Goal: Task Accomplishment & Management: Use online tool/utility

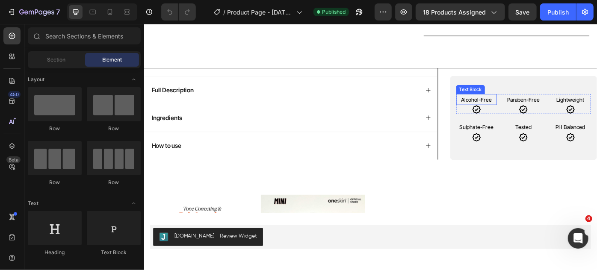
scroll to position [427, 0]
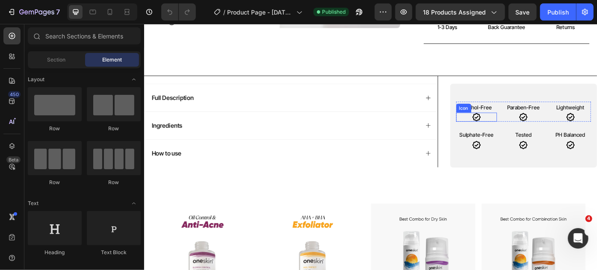
click at [516, 127] on icon at bounding box center [520, 129] width 10 height 10
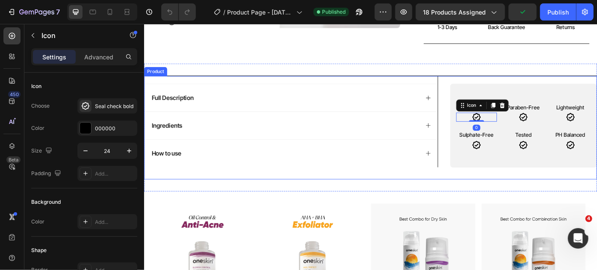
click at [557, 86] on div "Alcohol-Free Text Block Icon 0 Paraben-Free Text Block Icon Lightweight Text Bl…" at bounding box center [573, 140] width 166 height 117
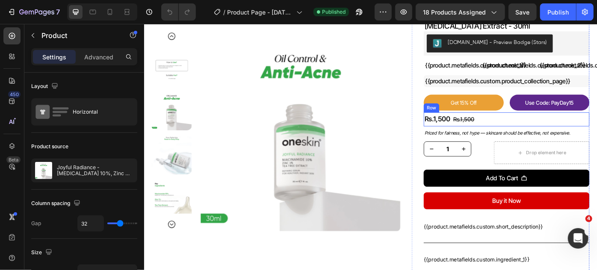
scroll to position [38, 0]
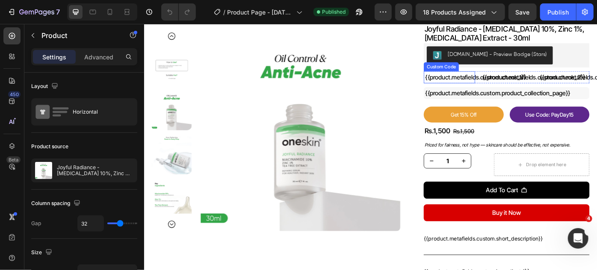
click at [480, 82] on div "{{product.metafields.custom.check_1}}" at bounding box center [489, 84] width 55 height 10
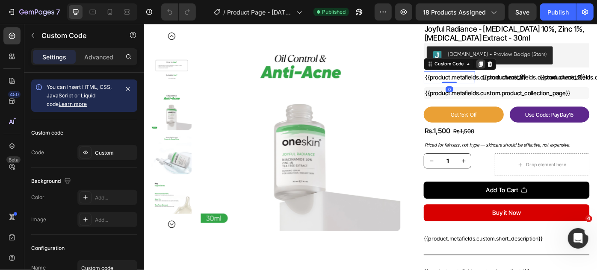
click at [521, 71] on icon at bounding box center [524, 68] width 7 height 7
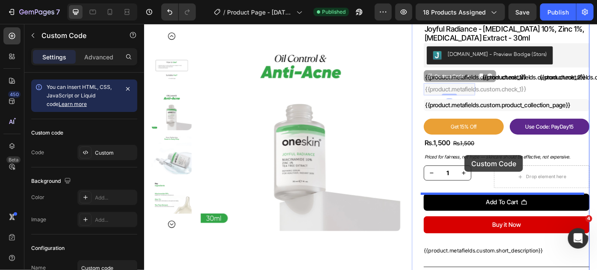
drag, startPoint x: 511, startPoint y: 177, endPoint x: 509, endPoint y: 168, distance: 9.2
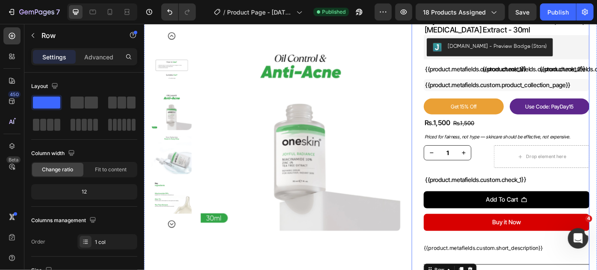
scroll to position [0, 0]
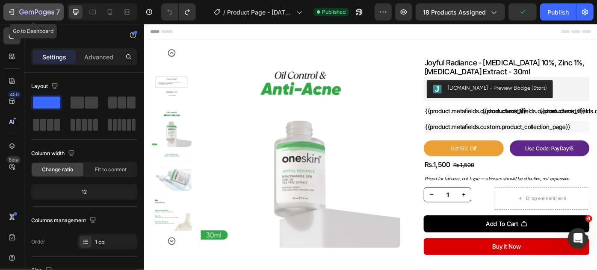
click at [15, 9] on icon "button" at bounding box center [11, 12] width 9 height 9
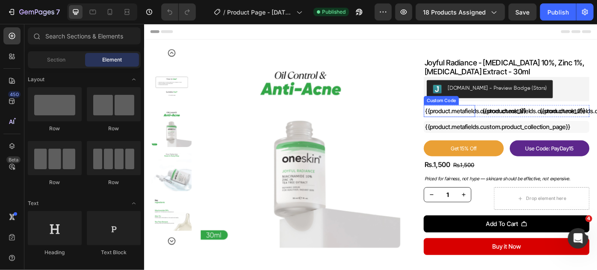
click at [489, 121] on div "{{product.metafields.custom.check_1}}" at bounding box center [489, 122] width 55 height 10
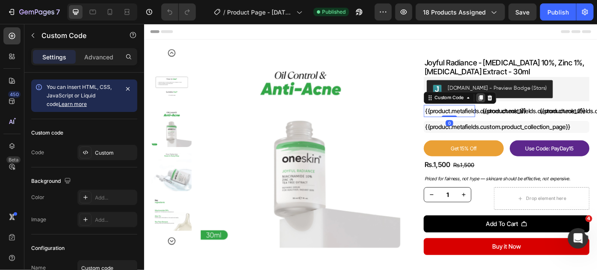
click at [522, 109] on icon at bounding box center [524, 107] width 7 height 7
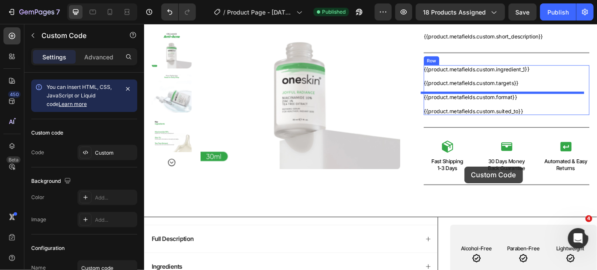
scroll to position [311, 0]
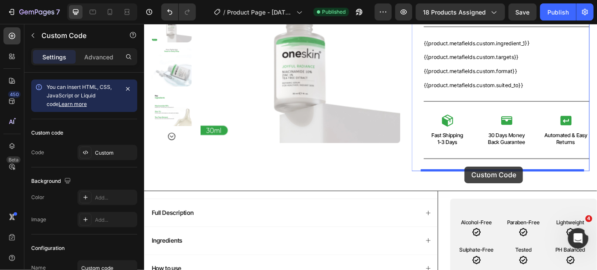
drag, startPoint x: 467, startPoint y: 122, endPoint x: 506, endPoint y: 188, distance: 76.7
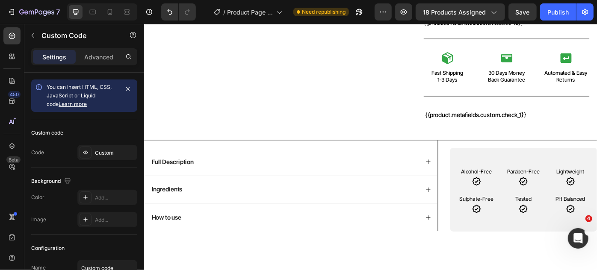
scroll to position [350, 0]
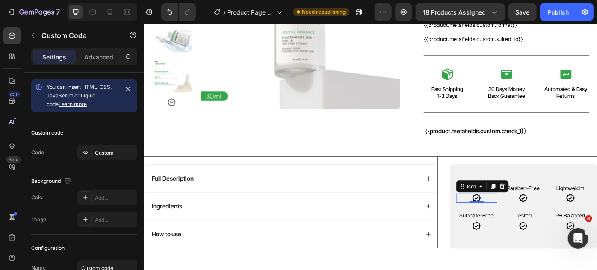
click at [515, 220] on icon at bounding box center [520, 220] width 10 height 10
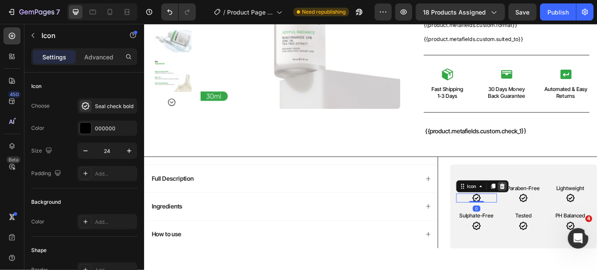
click at [546, 207] on icon at bounding box center [549, 207] width 7 height 7
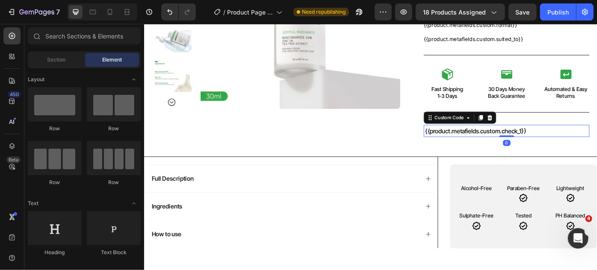
click at [489, 145] on div "{{product.metafields.custom.check_1}}" at bounding box center [554, 144] width 184 height 10
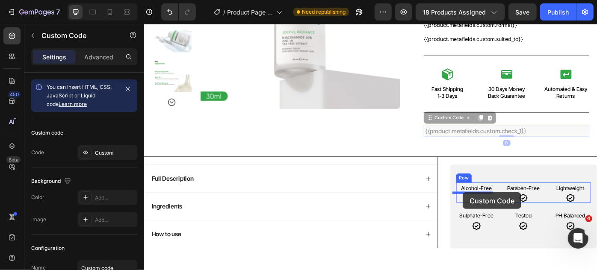
drag, startPoint x: 462, startPoint y: 131, endPoint x: 504, endPoint y: 215, distance: 93.6
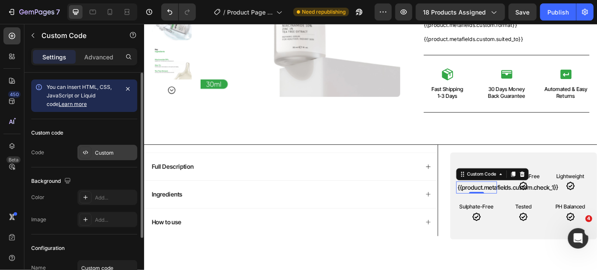
click at [115, 156] on div "Custom" at bounding box center [115, 153] width 40 height 8
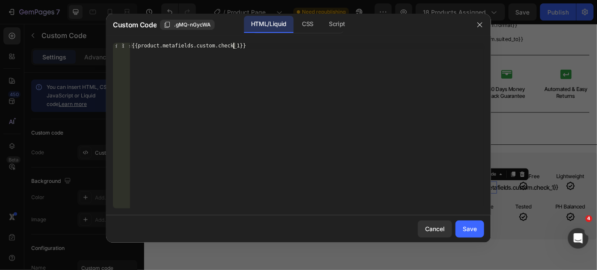
click at [232, 45] on div "{{product.metafields.custom.check_1}}" at bounding box center [307, 132] width 354 height 178
paste textarea "mark"
type textarea "{{product.metafields.custom.check_mark}}"
click at [463, 226] on div "Save" at bounding box center [469, 228] width 14 height 9
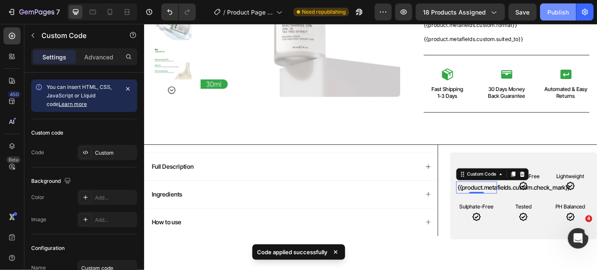
click at [562, 9] on div "Publish" at bounding box center [557, 12] width 21 height 9
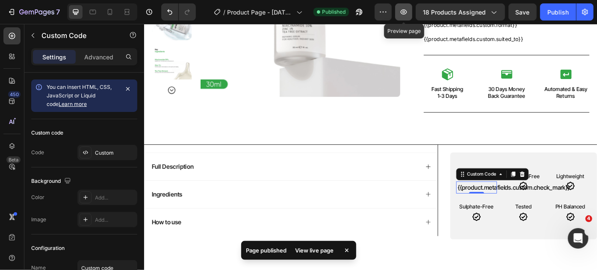
click at [405, 12] on icon "button" at bounding box center [403, 12] width 3 height 3
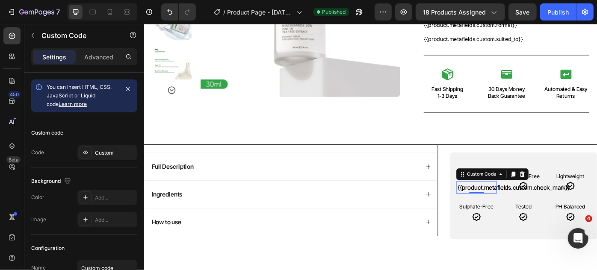
click at [522, 207] on div "{{product.metafields.custom.check_mark}}" at bounding box center [520, 208] width 43 height 10
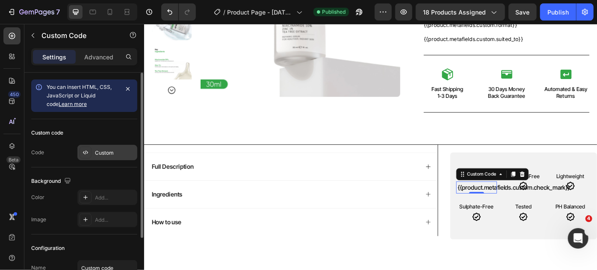
click at [102, 155] on div "Custom" at bounding box center [115, 153] width 40 height 8
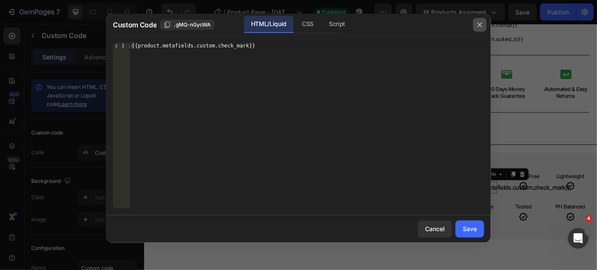
click at [479, 25] on icon "button" at bounding box center [479, 24] width 5 height 5
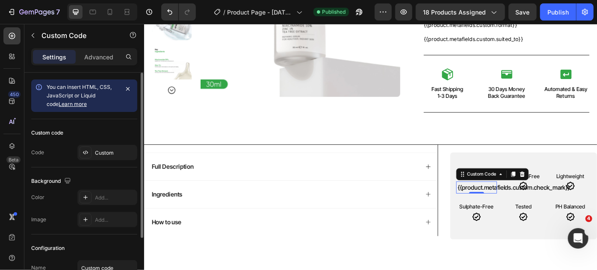
scroll to position [75, 0]
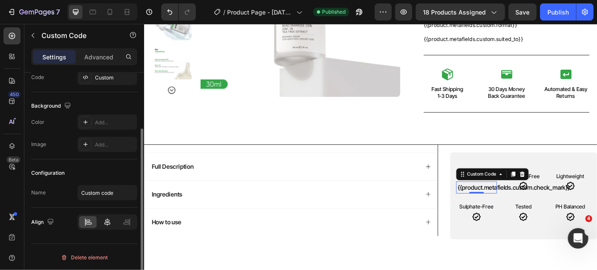
click at [106, 222] on icon at bounding box center [107, 222] width 9 height 9
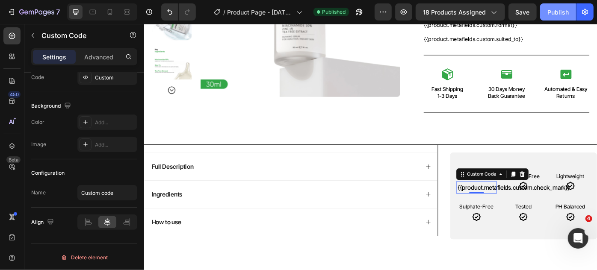
click at [550, 10] on div "Publish" at bounding box center [557, 12] width 21 height 9
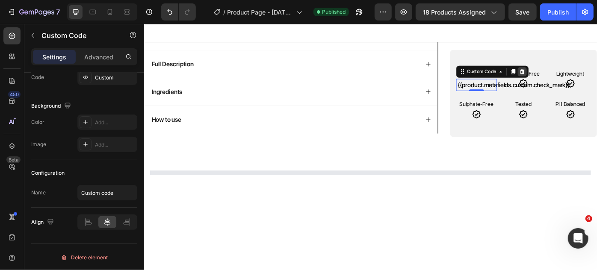
click at [571, 76] on icon at bounding box center [571, 77] width 7 height 7
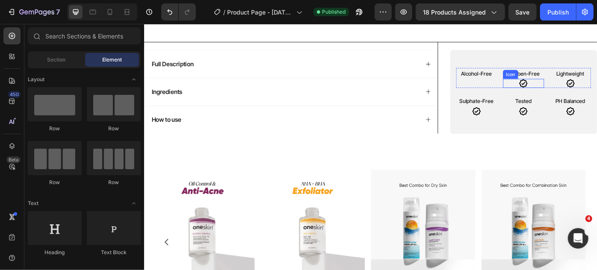
click at [569, 92] on icon at bounding box center [573, 90] width 10 height 10
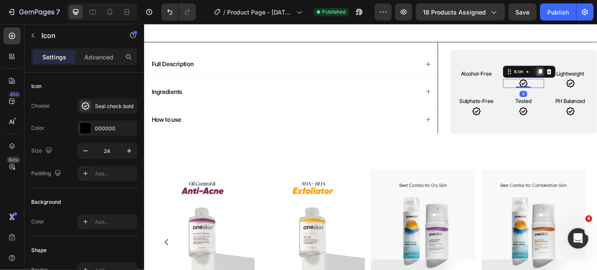
click at [590, 78] on icon at bounding box center [592, 78] width 5 height 6
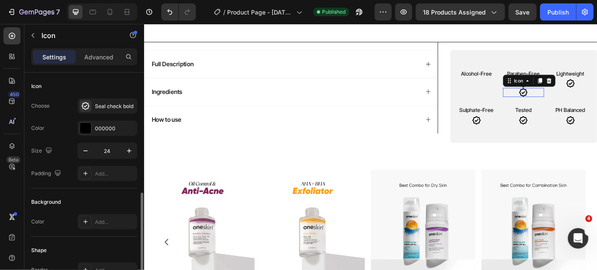
scroll to position [75, 0]
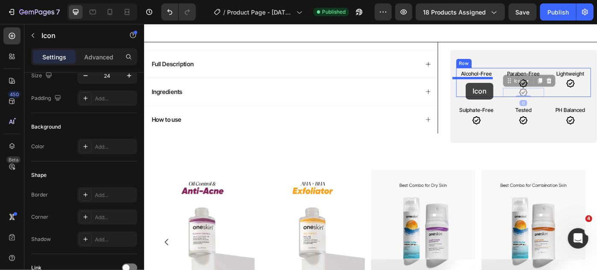
drag, startPoint x: 556, startPoint y: 88, endPoint x: 508, endPoint y: 90, distance: 48.3
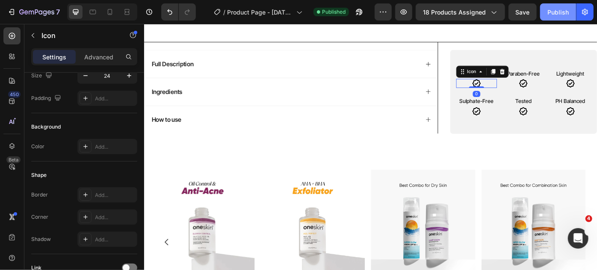
click at [566, 10] on div "Publish" at bounding box center [557, 12] width 21 height 9
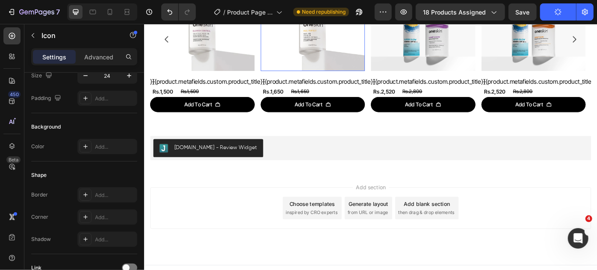
scroll to position [705, 0]
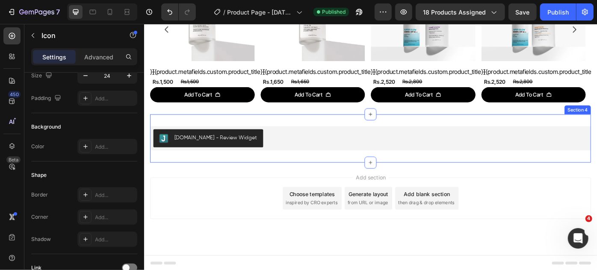
click at [194, 132] on div "[DOMAIN_NAME] - Review Widget [DOMAIN_NAME] Section 4" at bounding box center [399, 153] width 499 height 55
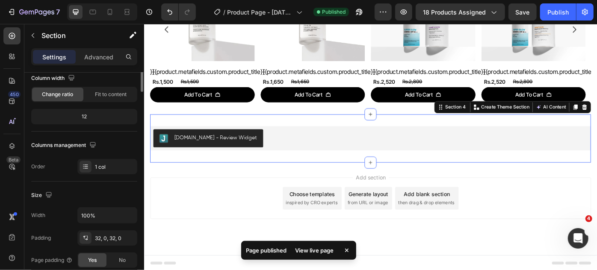
scroll to position [0, 0]
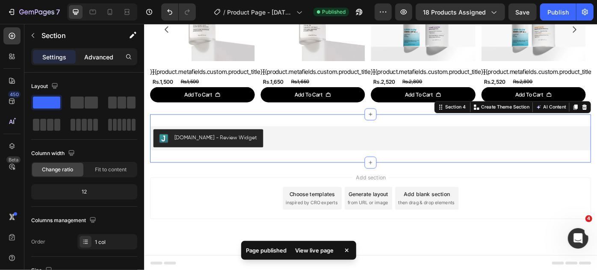
click at [104, 54] on p "Advanced" at bounding box center [98, 57] width 29 height 9
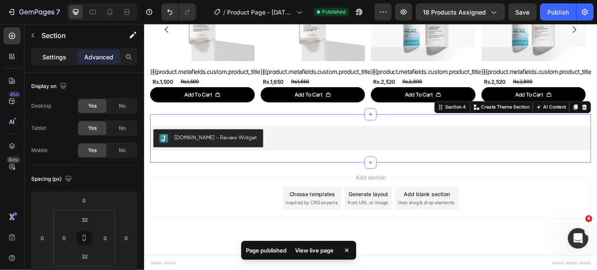
click at [67, 53] on div "Settings" at bounding box center [54, 57] width 43 height 14
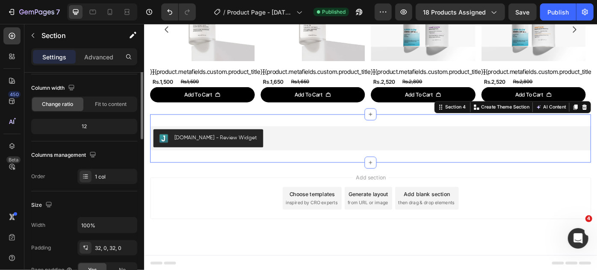
scroll to position [26, 0]
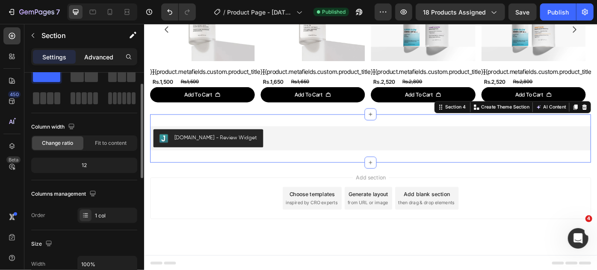
click at [86, 57] on p "Advanced" at bounding box center [98, 57] width 29 height 9
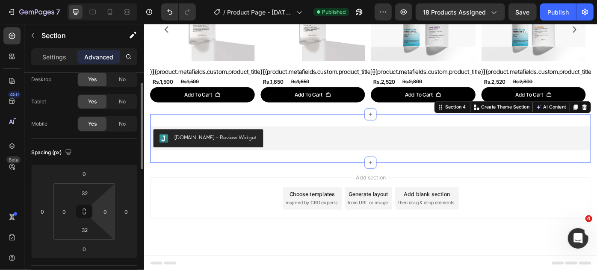
scroll to position [104, 0]
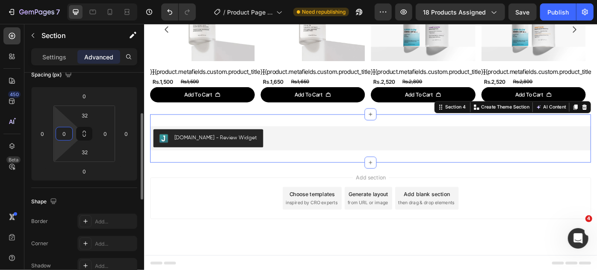
click at [64, 135] on input "0" at bounding box center [64, 133] width 13 height 13
type input "50"
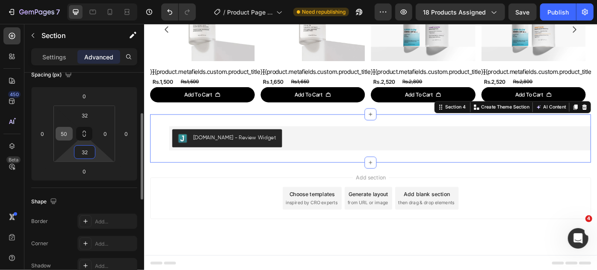
type input "2"
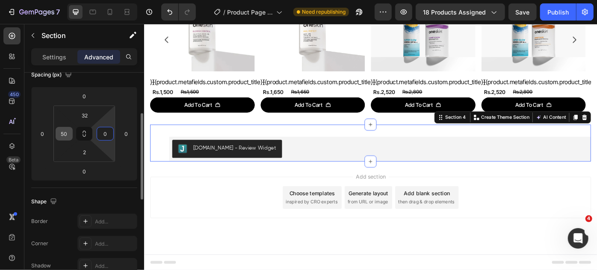
scroll to position [693, 0]
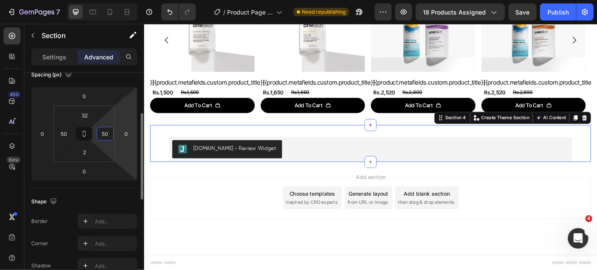
type input "50"
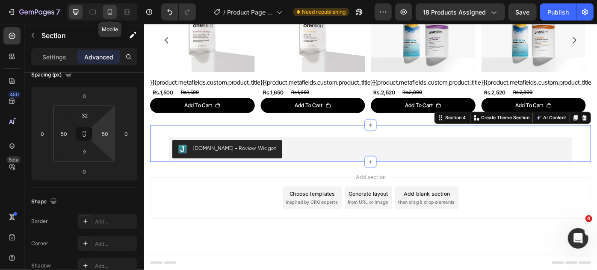
click at [113, 12] on icon at bounding box center [110, 12] width 9 height 9
type input "24"
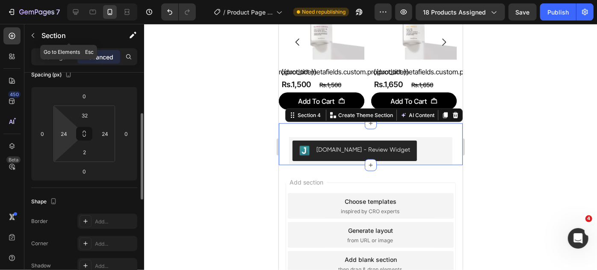
scroll to position [747, 0]
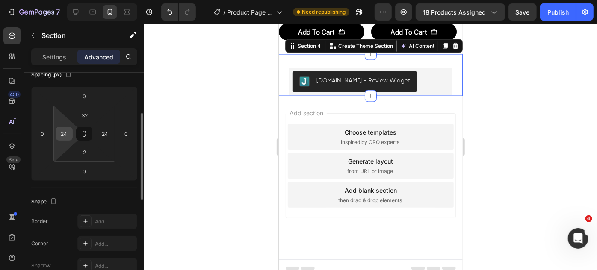
click at [65, 132] on input "24" at bounding box center [64, 133] width 13 height 13
type input "10"
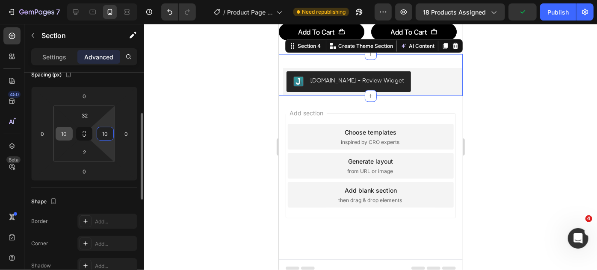
type input "10"
click at [94, 13] on icon at bounding box center [92, 12] width 9 height 9
type input "50"
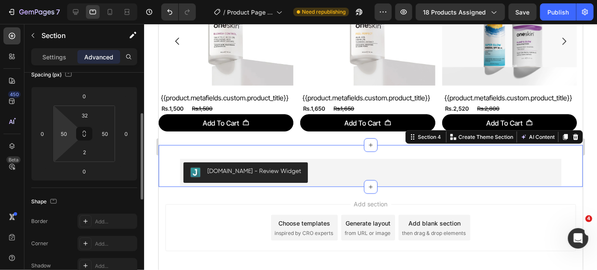
scroll to position [741, 0]
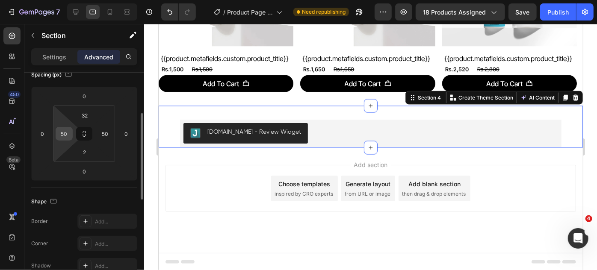
click at [65, 134] on input "50" at bounding box center [64, 133] width 13 height 13
type input "30"
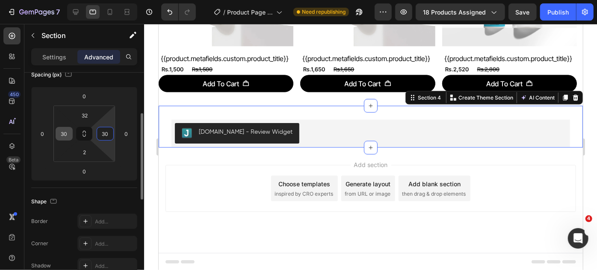
type input "30"
click at [110, 79] on div "Spacing (px)" at bounding box center [84, 75] width 106 height 14
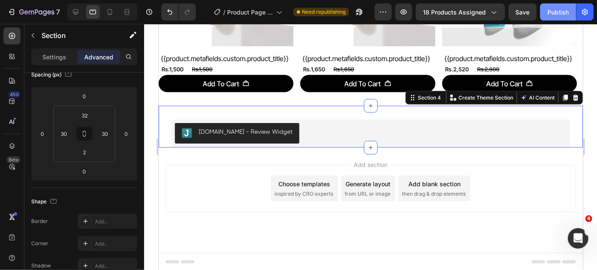
click at [547, 16] on button "Publish" at bounding box center [558, 11] width 36 height 17
click at [164, 106] on div "[DOMAIN_NAME] - Review Widget [DOMAIN_NAME] Section 4 Create Theme Section AI C…" at bounding box center [370, 127] width 424 height 42
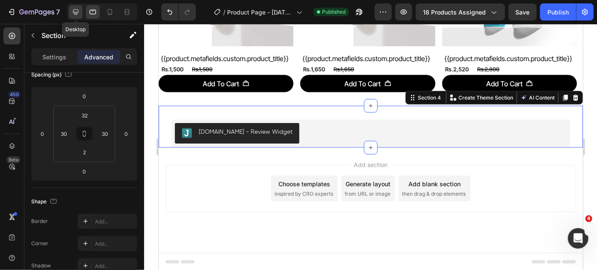
click at [74, 15] on icon at bounding box center [75, 12] width 9 height 9
type input "50"
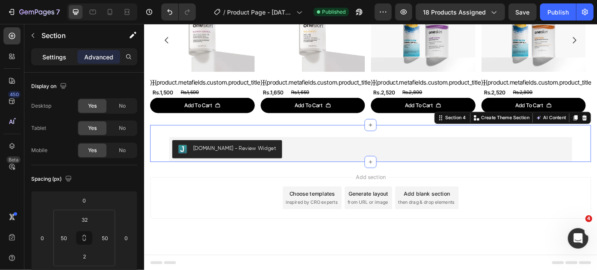
click at [50, 56] on p "Settings" at bounding box center [54, 57] width 24 height 9
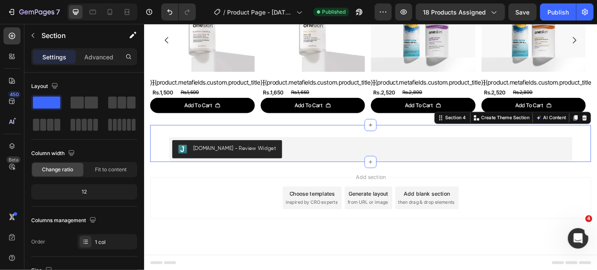
click at [50, 56] on p "Settings" at bounding box center [54, 57] width 24 height 9
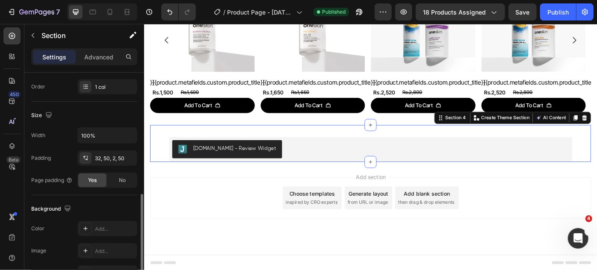
scroll to position [194, 0]
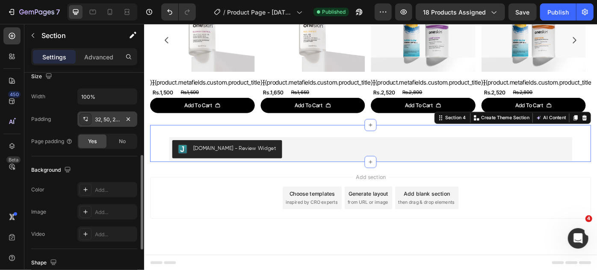
click at [114, 116] on div "32, 50, 2, 50" at bounding box center [107, 120] width 25 height 8
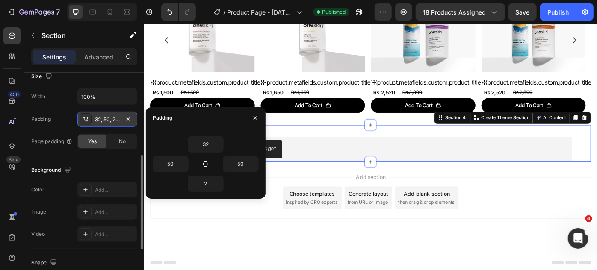
click at [114, 116] on div "32, 50, 2, 50" at bounding box center [107, 120] width 25 height 8
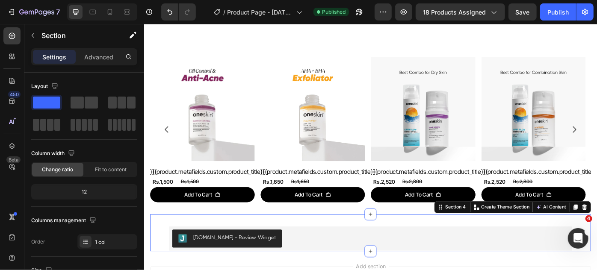
scroll to position [537, 0]
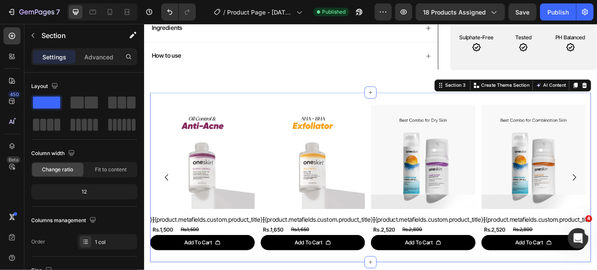
click at [191, 107] on div "Product Images {{product.metafields.custom.product_title}} Custom Code Rs.1,500…" at bounding box center [399, 197] width 499 height 192
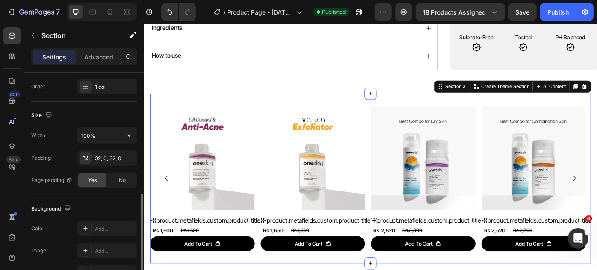
scroll to position [194, 0]
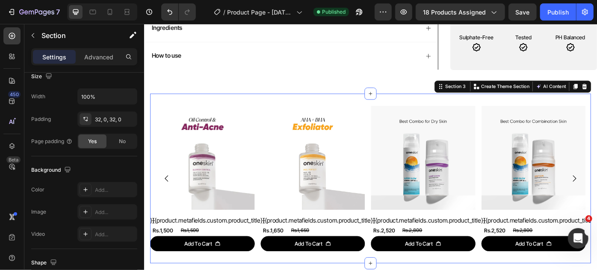
click at [167, 108] on div "Product Images {{product.metafields.custom.product_title}} Custom Code Rs.1,500…" at bounding box center [399, 199] width 499 height 192
click at [114, 118] on div "32, 0, 32, 0" at bounding box center [107, 120] width 25 height 8
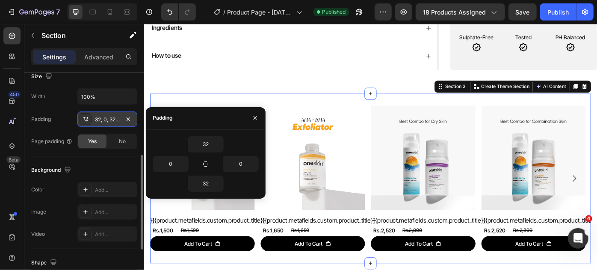
click at [114, 118] on div "32, 0, 32, 0" at bounding box center [107, 120] width 25 height 8
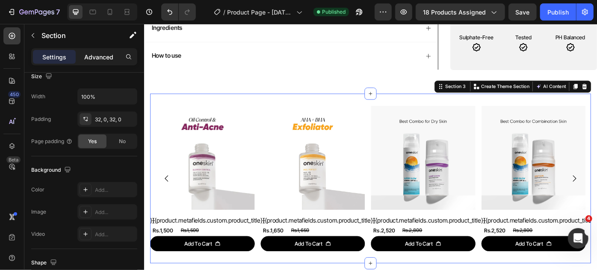
click at [95, 53] on p "Advanced" at bounding box center [98, 57] width 29 height 9
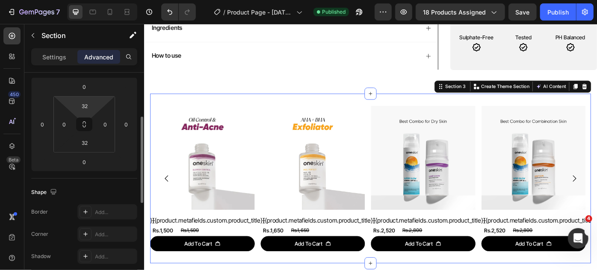
scroll to position [0, 0]
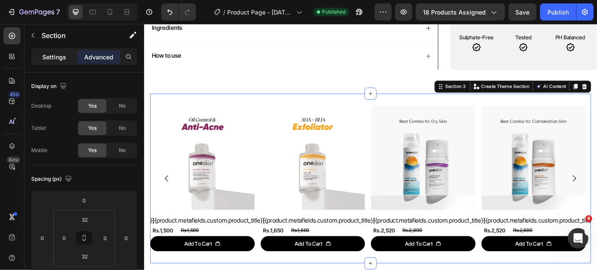
click at [57, 58] on p "Settings" at bounding box center [54, 57] width 24 height 9
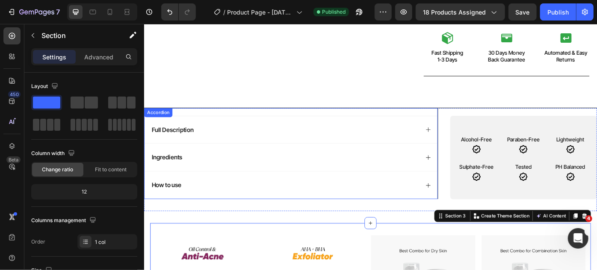
scroll to position [382, 0]
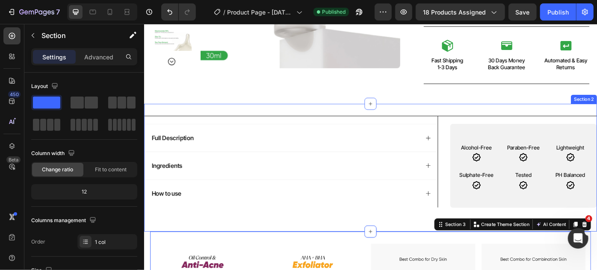
click at [216, 117] on div "Full Description Ingredients How to use Accordion Alcohol-Free Text Block Icon …" at bounding box center [400, 186] width 513 height 144
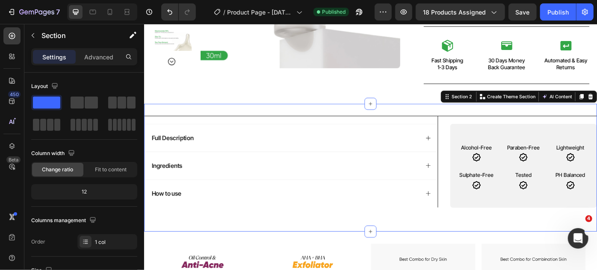
click at [218, 119] on div "Full Description Ingredients How to use Accordion Alcohol-Free Text Block Icon …" at bounding box center [400, 186] width 513 height 144
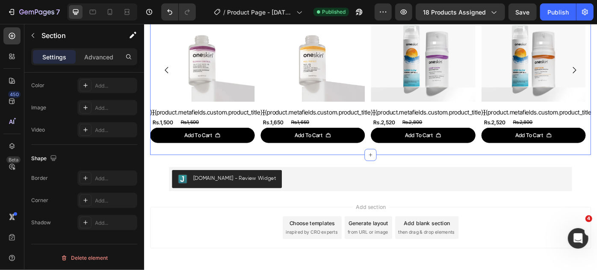
scroll to position [693, 0]
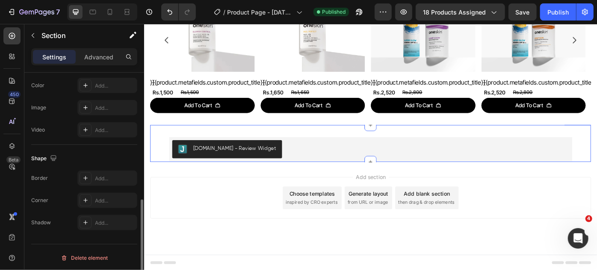
click at [158, 143] on div "[DOMAIN_NAME] - Review Widget [DOMAIN_NAME] Section 4" at bounding box center [399, 159] width 499 height 42
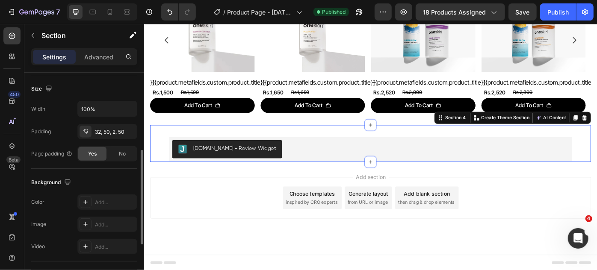
scroll to position [143, 0]
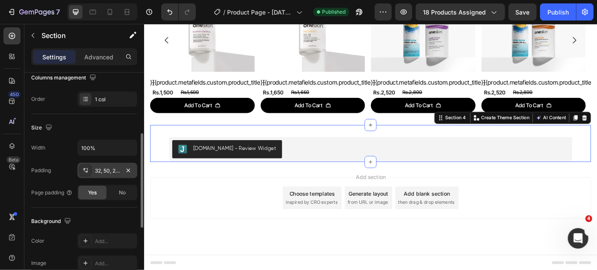
click at [112, 167] on div "32, 50, 2, 50" at bounding box center [107, 171] width 25 height 8
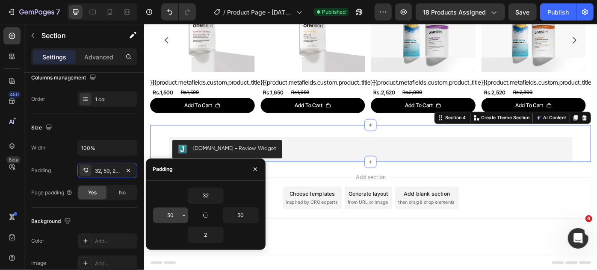
click at [163, 215] on input "50" at bounding box center [170, 215] width 35 height 15
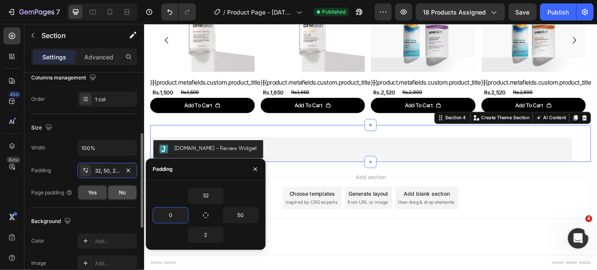
type input "0"
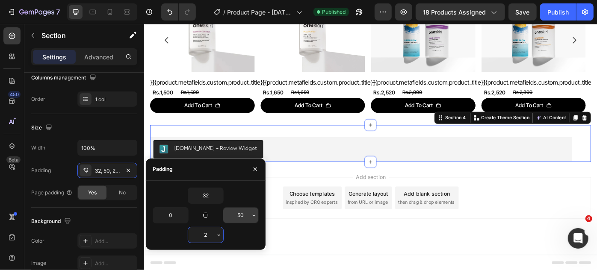
click at [233, 215] on input "50" at bounding box center [240, 215] width 35 height 15
type input "0"
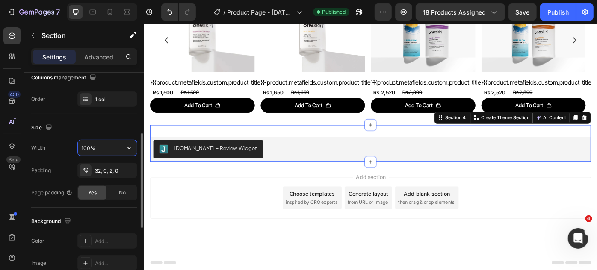
click at [106, 145] on input "100%" at bounding box center [107, 147] width 59 height 15
click at [136, 148] on button "button" at bounding box center [128, 147] width 15 height 15
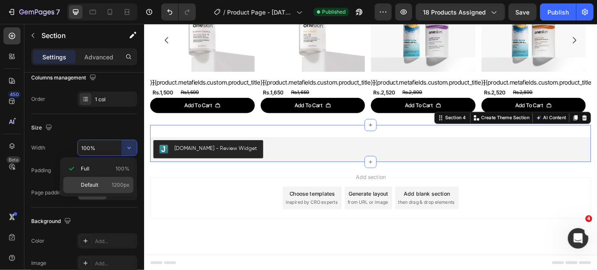
click at [121, 178] on div "Default 1200px" at bounding box center [98, 185] width 70 height 16
type input "1200"
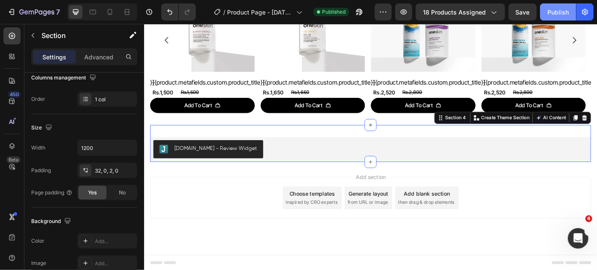
click at [557, 13] on div "Publish" at bounding box center [557, 12] width 21 height 9
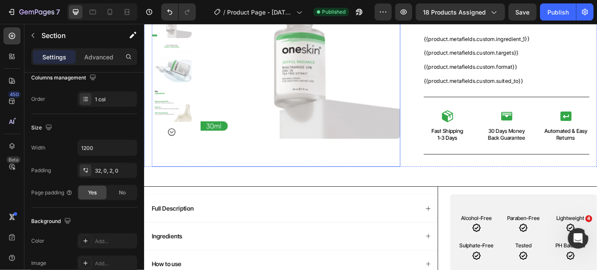
scroll to position [350, 0]
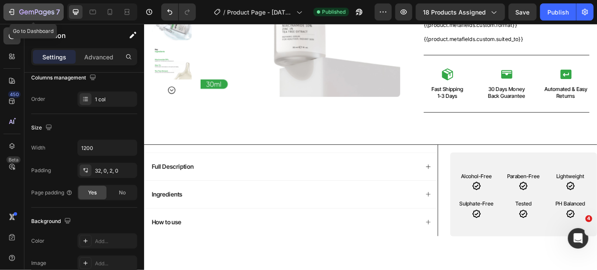
click at [9, 14] on icon "button" at bounding box center [11, 12] width 9 height 9
